Goal: Check status

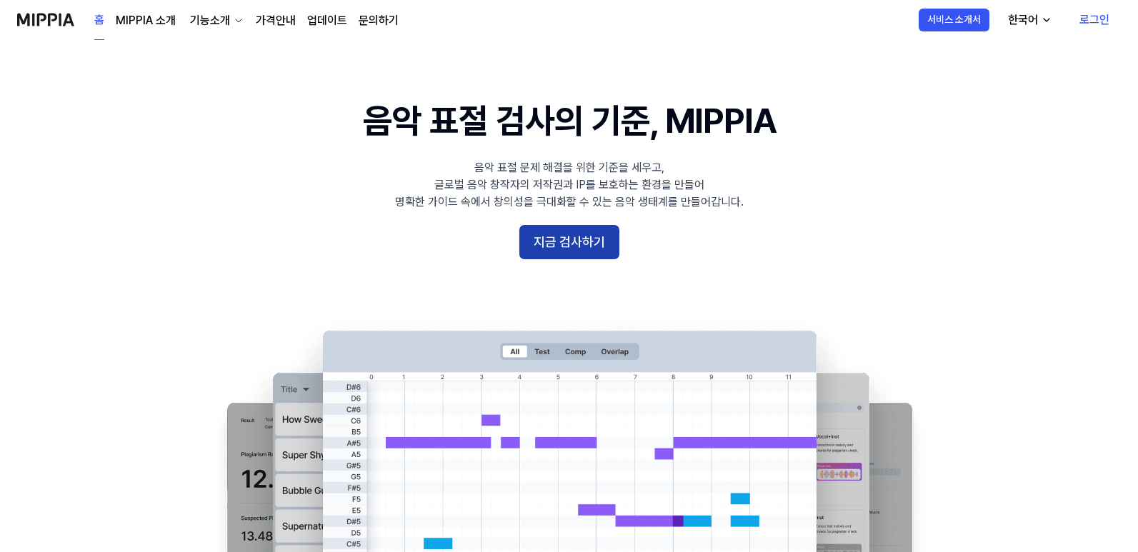
click at [560, 239] on button "지금 검사하기" at bounding box center [569, 242] width 100 height 34
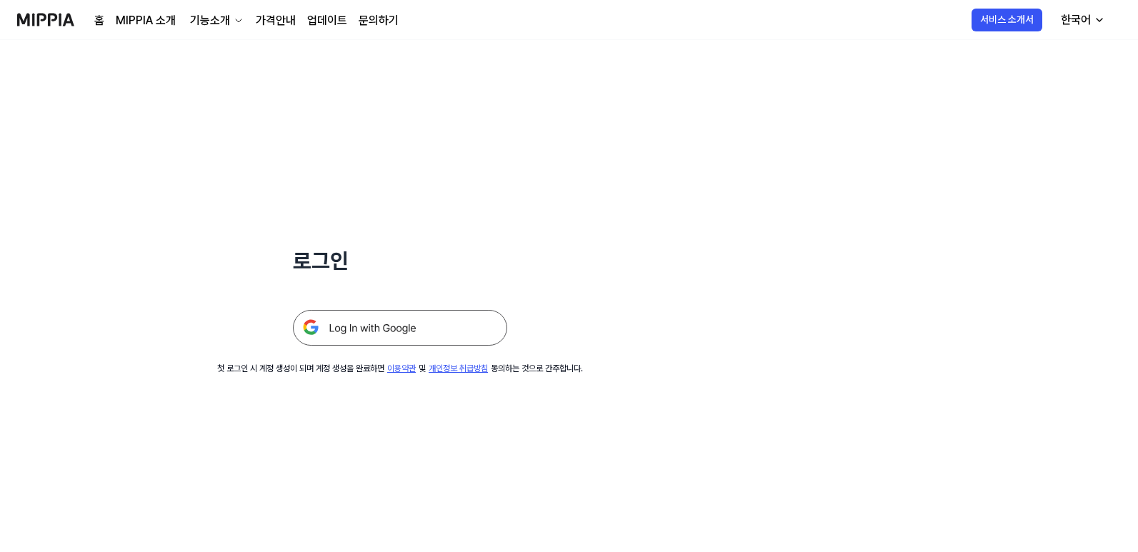
click at [388, 323] on img at bounding box center [400, 328] width 214 height 36
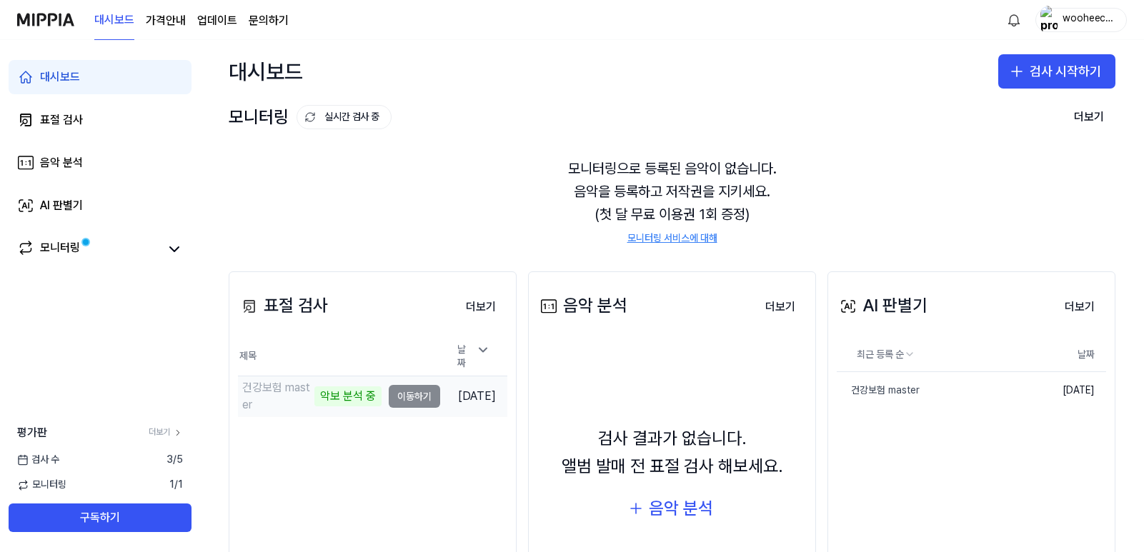
scroll to position [108, 0]
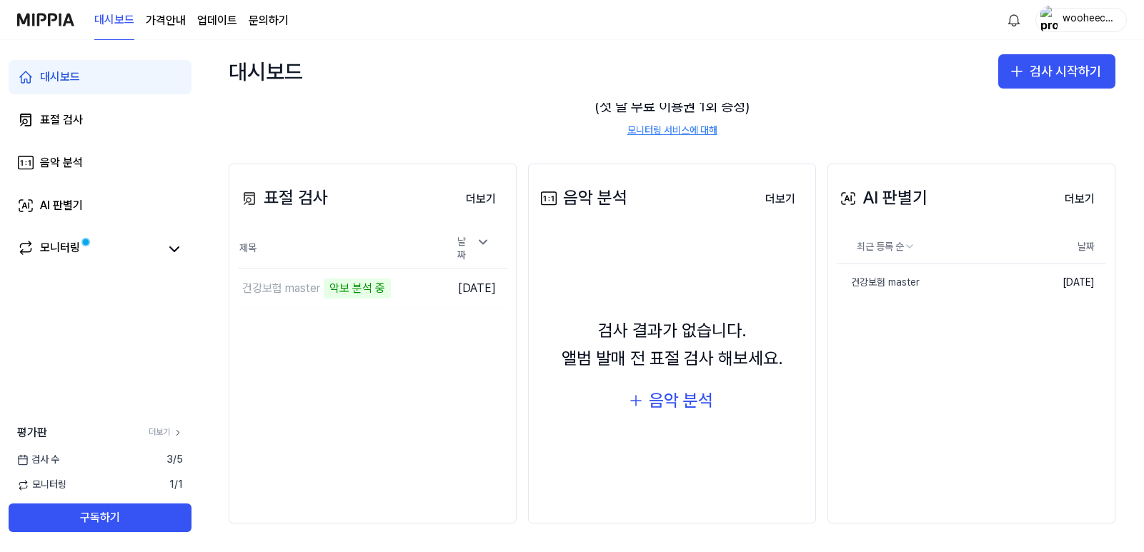
click at [875, 115] on div "모니터링으로 등록된 음악이 없습니다. 음악을 등록하고 저작권을 지키세요. (첫 달 무료 이용권 1회 증정) 모니터링 서비스에 대해" at bounding box center [672, 93] width 886 height 123
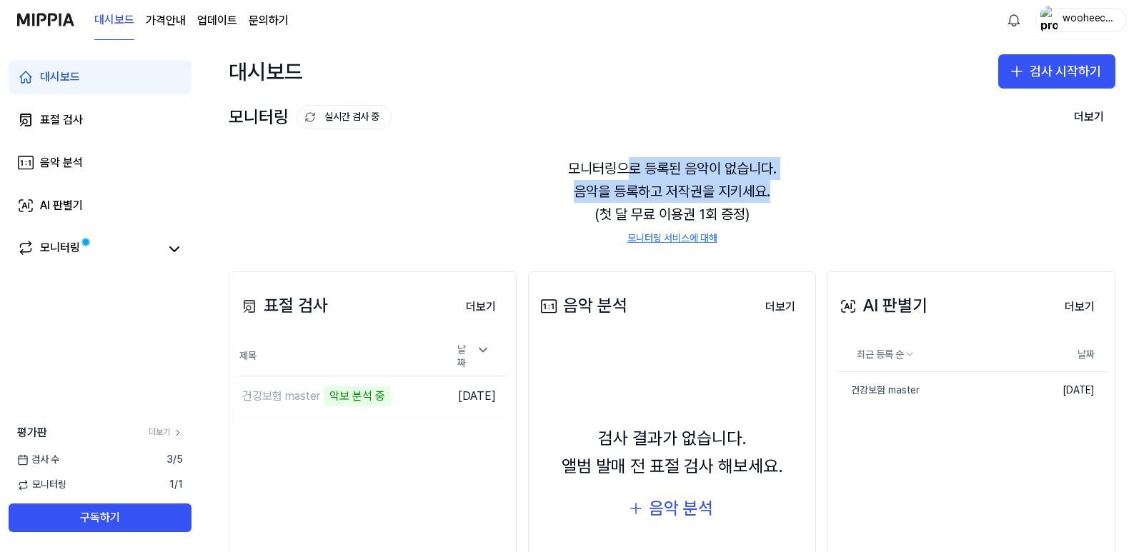
drag, startPoint x: 620, startPoint y: 167, endPoint x: 809, endPoint y: 202, distance: 191.8
click at [809, 202] on div "모니터링으로 등록된 음악이 없습니다. 음악을 등록하고 저작권을 지키세요. (첫 달 무료 이용권 1회 증정) 모니터링 서비스에 대해" at bounding box center [672, 201] width 886 height 123
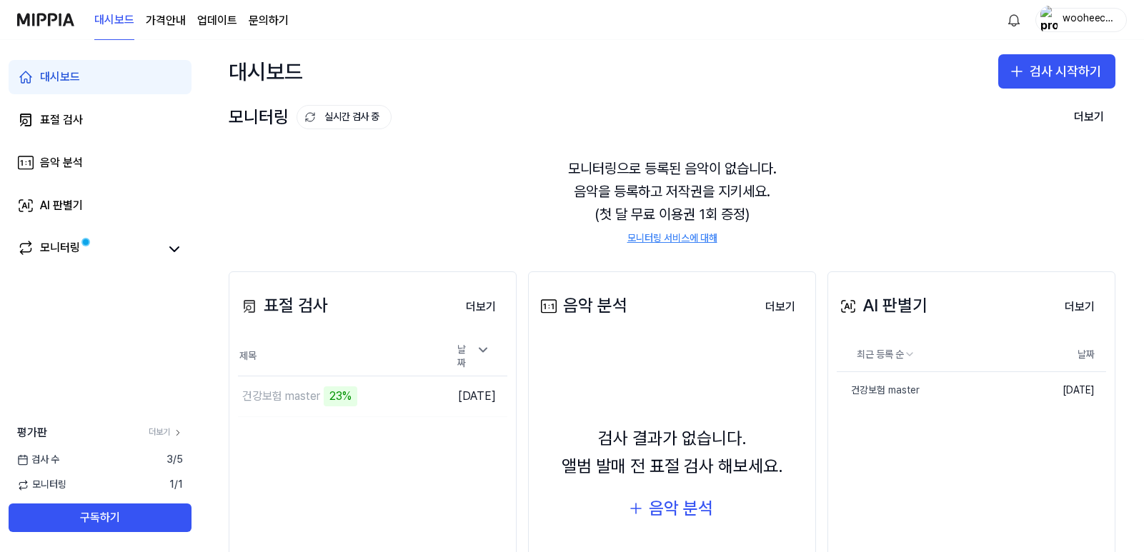
click at [473, 195] on div "모니터링으로 등록된 음악이 없습니다. 음악을 등록하고 저작권을 지키세요. (첫 달 무료 이용권 1회 증정) 모니터링 서비스에 대해" at bounding box center [672, 201] width 886 height 123
click at [442, 199] on div "모니터링으로 등록된 음악이 없습니다. 음악을 등록하고 저작권을 지키세요. (첫 달 무료 이용권 1회 증정) 모니터링 서비스에 대해" at bounding box center [672, 201] width 886 height 123
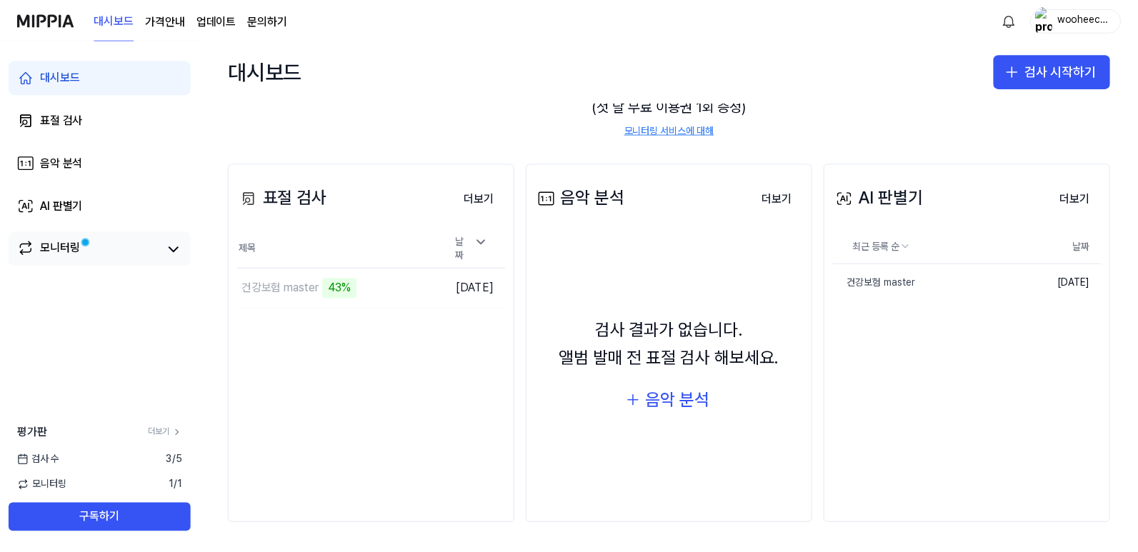
scroll to position [36, 0]
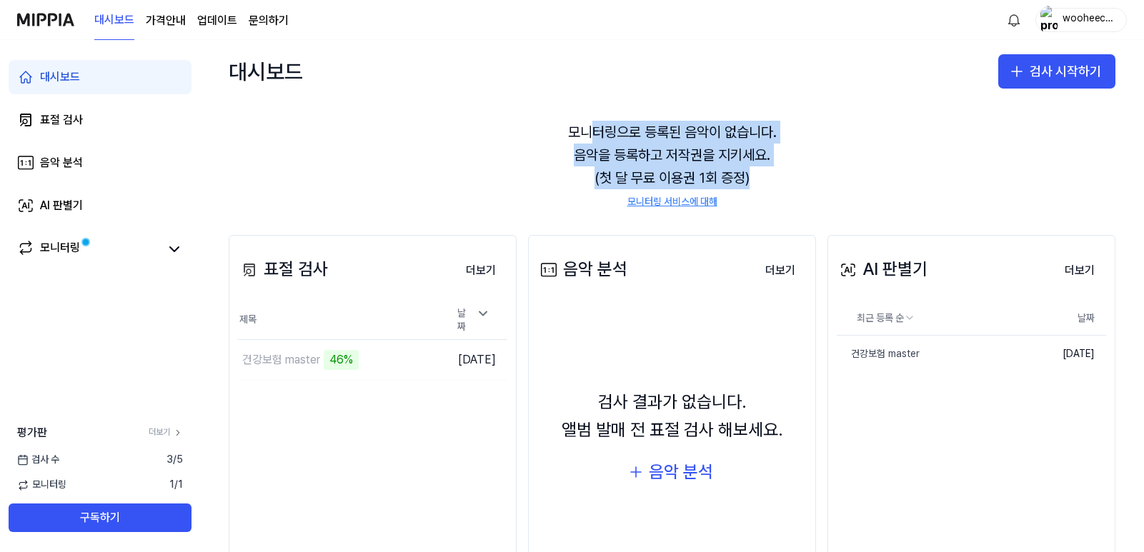
drag, startPoint x: 746, startPoint y: 166, endPoint x: 830, endPoint y: 174, distance: 84.6
click at [830, 174] on div "모니터링으로 등록된 음악이 없습니다. 음악을 등록하고 저작권을 지키세요. (첫 달 무료 이용권 1회 증정) 모니터링 서비스에 대해" at bounding box center [672, 165] width 886 height 123
drag, startPoint x: 830, startPoint y: 174, endPoint x: 839, endPoint y: 172, distance: 9.4
click at [832, 172] on div "모니터링으로 등록된 음악이 없습니다. 음악을 등록하고 저작권을 지키세요. (첫 달 무료 이용권 1회 증정) 모니터링 서비스에 대해" at bounding box center [672, 165] width 886 height 123
click at [77, 249] on div "모니터링" at bounding box center [60, 249] width 40 height 20
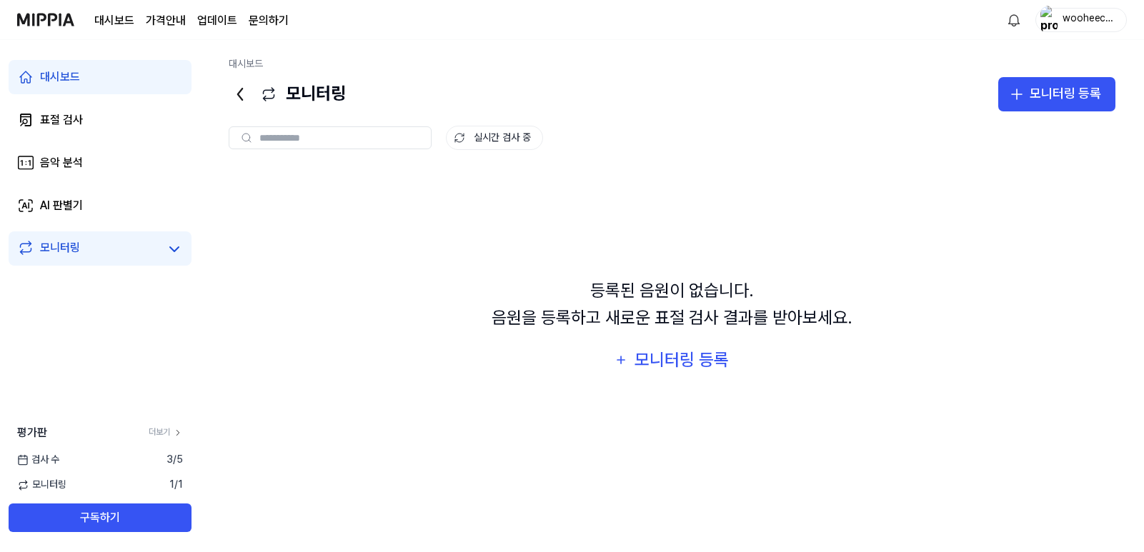
click at [49, 73] on div "대시보드" at bounding box center [60, 77] width 40 height 17
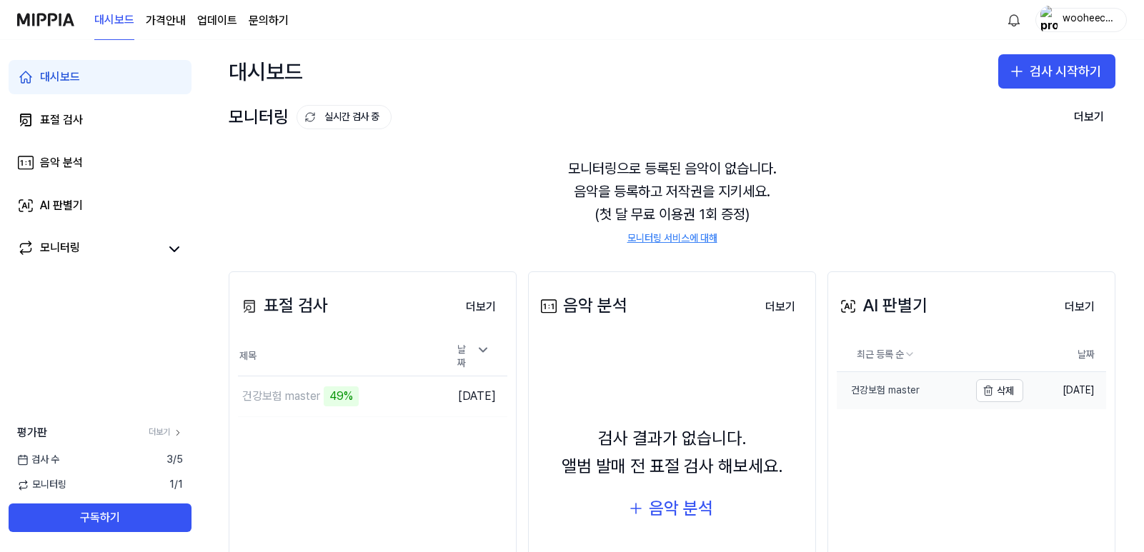
click at [895, 377] on link "건강보험 master" at bounding box center [902, 390] width 132 height 37
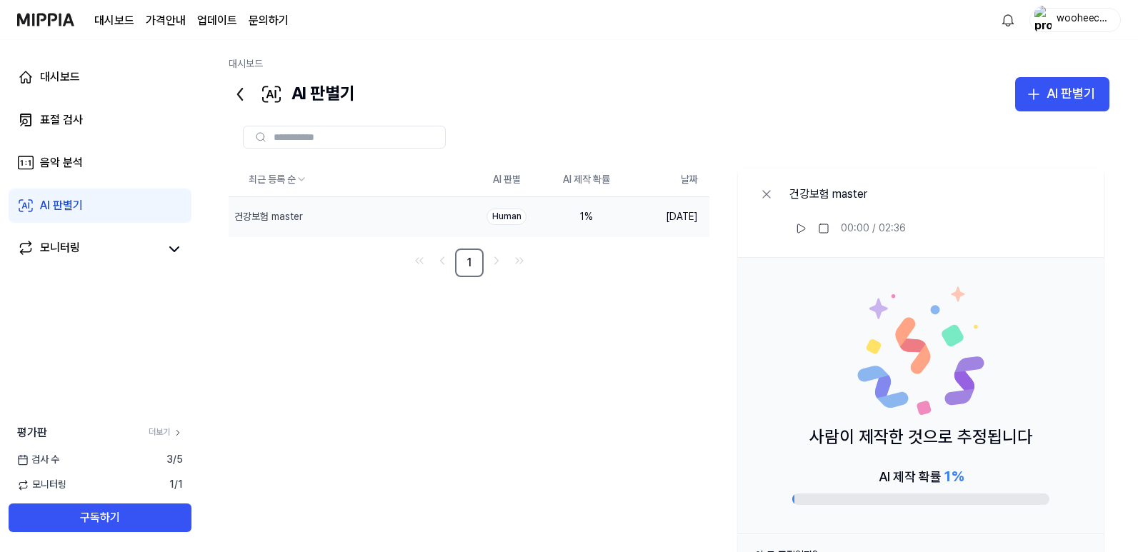
click at [506, 218] on div "Human" at bounding box center [506, 217] width 40 height 16
click at [804, 230] on icon at bounding box center [800, 228] width 11 height 11
drag, startPoint x: 686, startPoint y: 324, endPoint x: 206, endPoint y: 41, distance: 557.2
click at [682, 319] on div "최근 등록 순 AI 판별 AI 제작 확률 날짜 건강보험 master 삭제 Human 1 % [DATE] 1 건강보험 master 00:12 /…" at bounding box center [669, 384] width 881 height 443
click at [68, 64] on link "대시보드" at bounding box center [100, 77] width 183 height 34
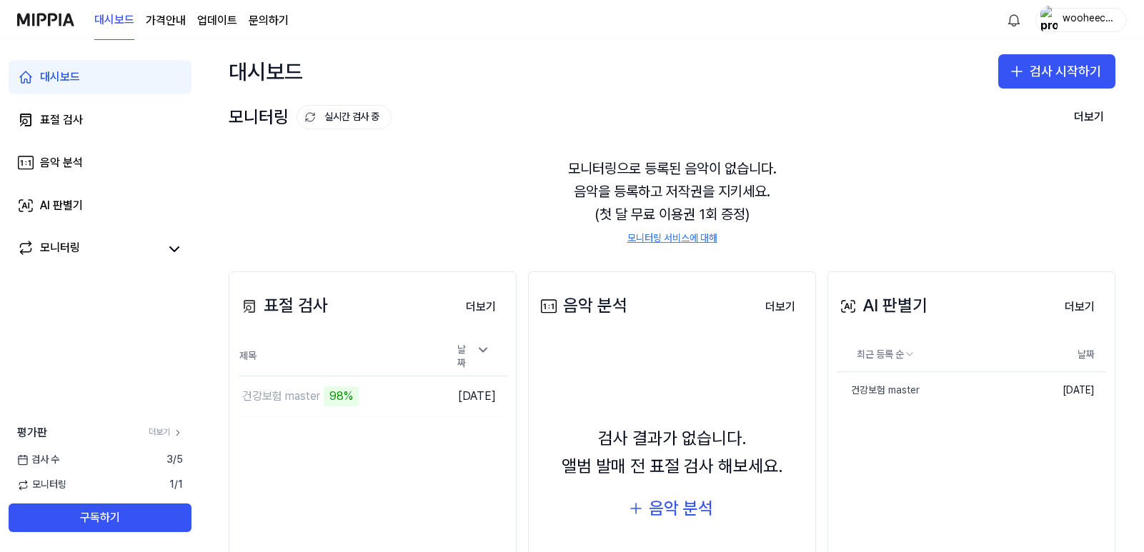
click at [496, 196] on div "모니터링으로 등록된 음악이 없습니다. 음악을 등록하고 저작권을 지키세요. (첫 달 무료 이용권 1회 증정) 모니터링 서비스에 대해" at bounding box center [672, 201] width 886 height 123
click at [490, 221] on div "모니터링으로 등록된 음악이 없습니다. 음악을 등록하고 저작권을 지키세요. (첫 달 무료 이용권 1회 증정) 모니터링 서비스에 대해" at bounding box center [672, 201] width 886 height 123
click at [303, 389] on div "건강보험 master" at bounding box center [281, 396] width 78 height 17
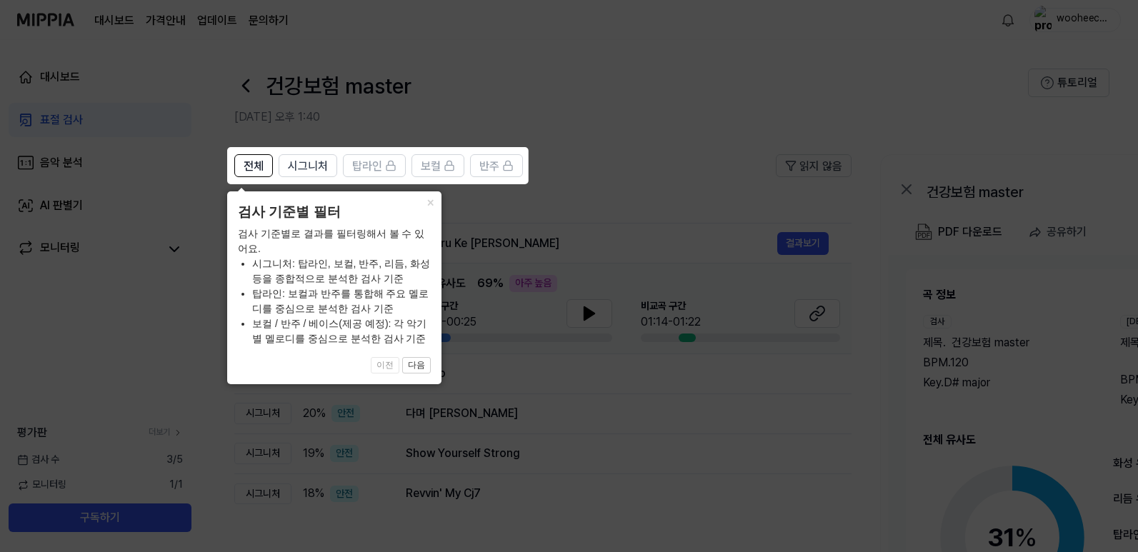
click at [673, 174] on icon at bounding box center [572, 276] width 1144 height 552
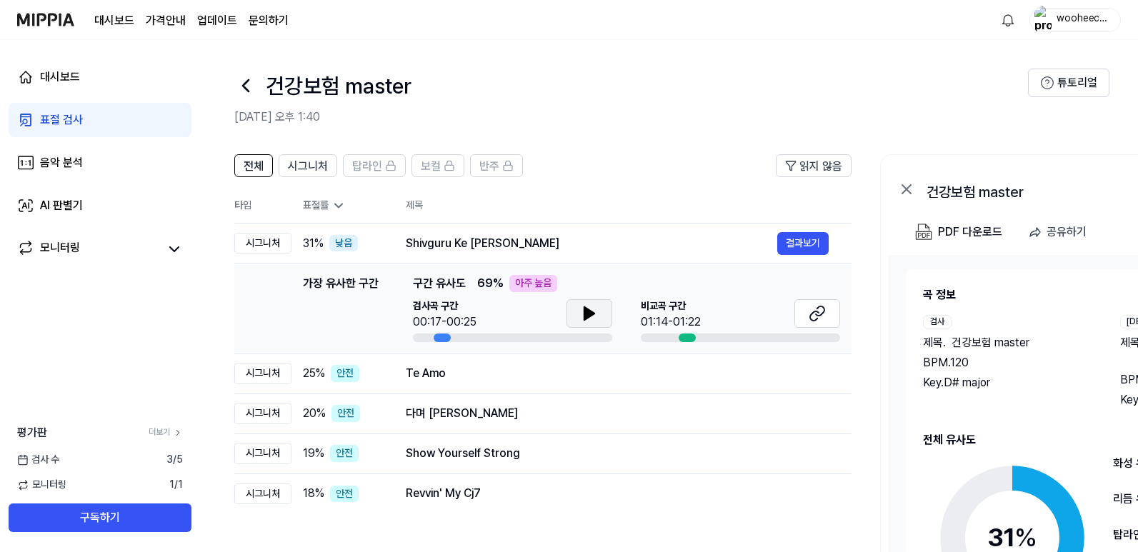
click at [599, 315] on button at bounding box center [589, 313] width 46 height 29
click at [809, 317] on icon at bounding box center [817, 313] width 17 height 17
click at [453, 413] on div "다며 [PERSON_NAME]" at bounding box center [591, 413] width 371 height 17
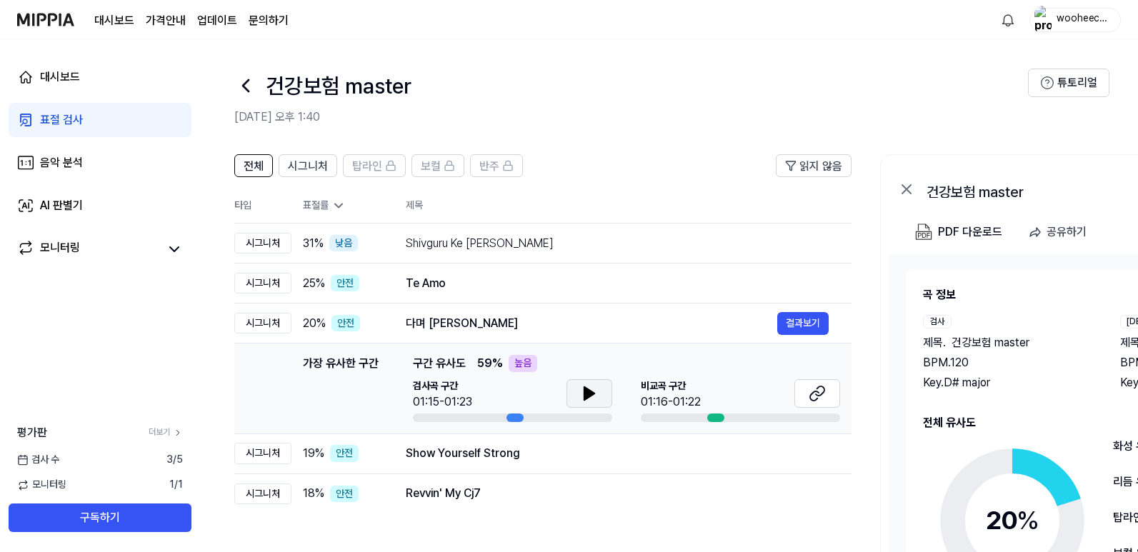
click at [581, 399] on icon at bounding box center [589, 393] width 17 height 17
click at [587, 396] on icon at bounding box center [589, 393] width 10 height 13
click at [591, 396] on icon at bounding box center [592, 393] width 3 height 11
click at [814, 396] on icon at bounding box center [817, 393] width 17 height 17
click at [61, 20] on img at bounding box center [45, 19] width 57 height 39
